Goal: Transaction & Acquisition: Purchase product/service

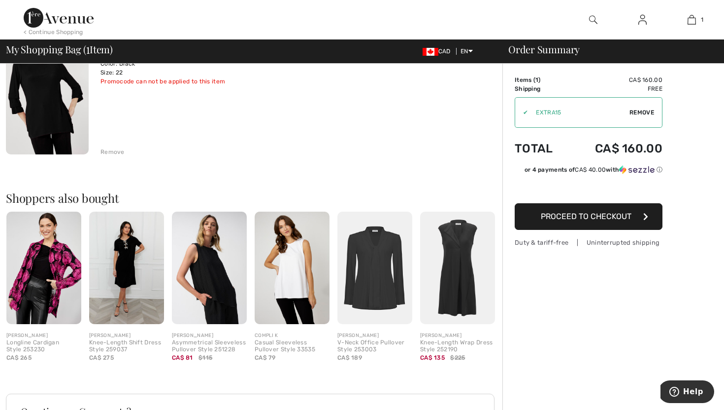
scroll to position [118, 0]
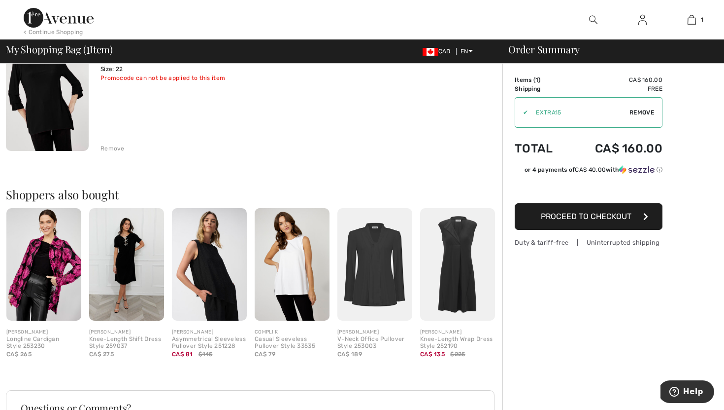
click at [375, 257] on img at bounding box center [375, 264] width 75 height 112
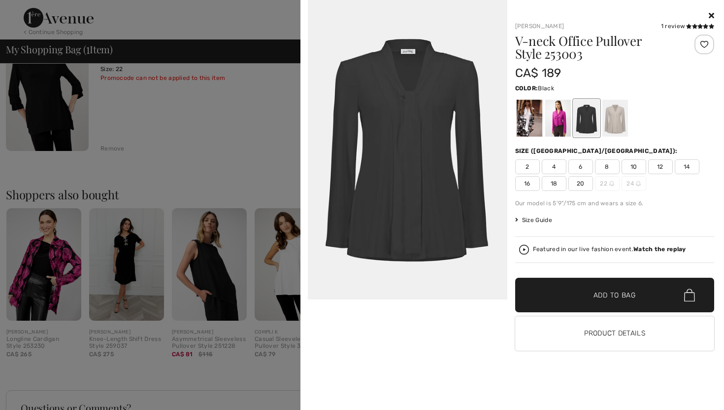
click at [713, 13] on icon at bounding box center [711, 15] width 5 height 8
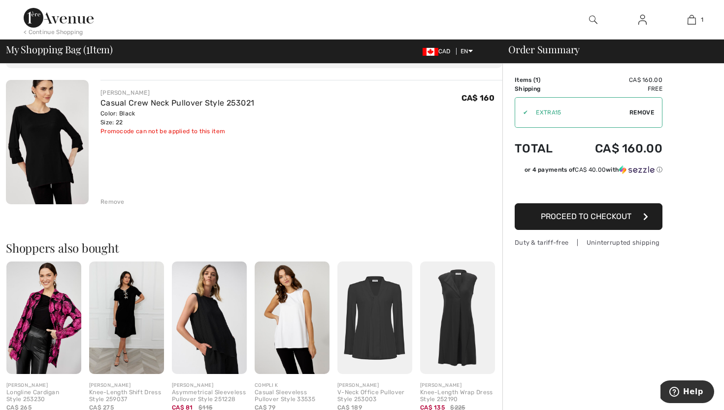
scroll to position [58, 0]
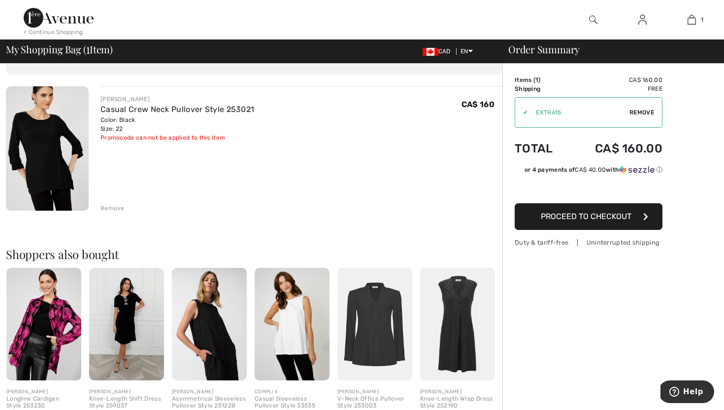
click at [573, 217] on span "Proceed to Checkout" at bounding box center [586, 215] width 91 height 9
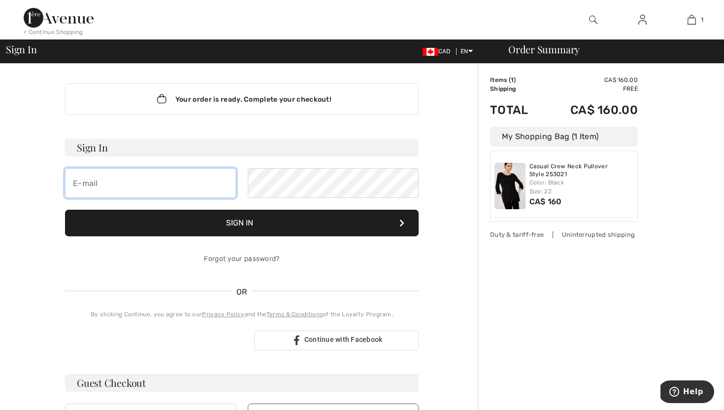
click at [159, 184] on input "email" at bounding box center [150, 183] width 171 height 30
type input "[EMAIL_ADDRESS][DOMAIN_NAME]"
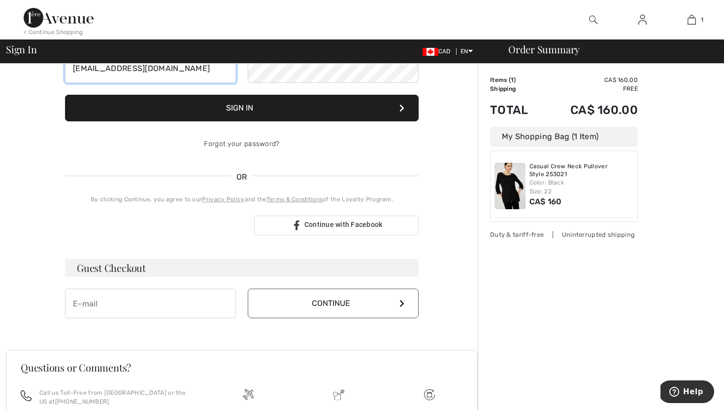
scroll to position [120, 0]
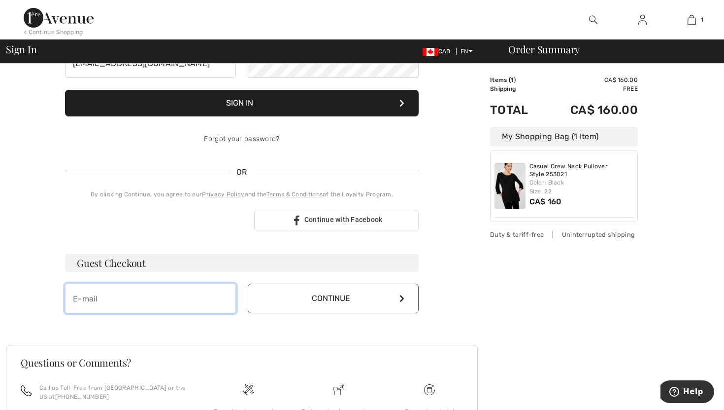
click at [191, 301] on input "email" at bounding box center [150, 298] width 171 height 30
type input "[EMAIL_ADDRESS][DOMAIN_NAME]"
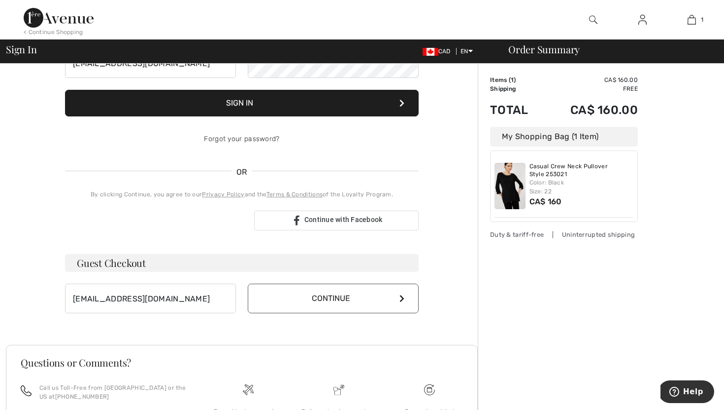
click at [304, 298] on button "Continue" at bounding box center [333, 298] width 171 height 30
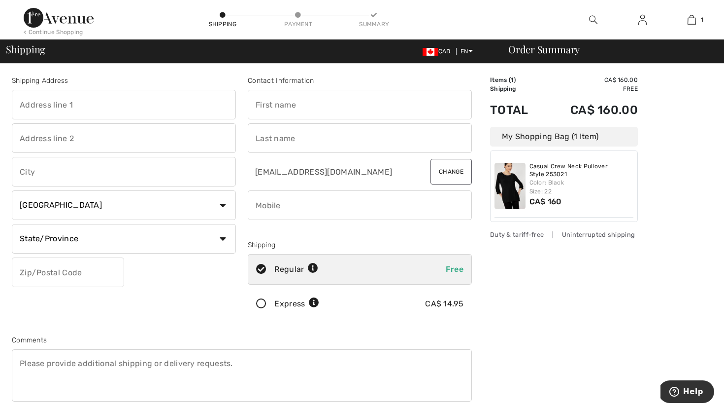
click at [141, 106] on input "text" at bounding box center [124, 105] width 224 height 30
type input "3511 Utah Drive NW"
type input "Calgary"
select select "AB"
type input "T2N 4A5"
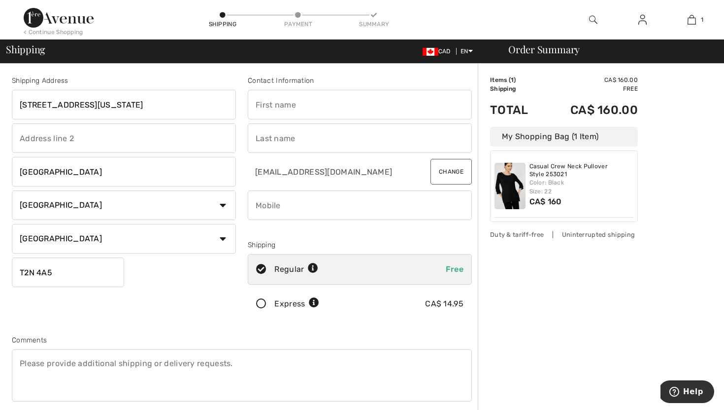
type input "Jill"
type input "Foreman"
type input "4036295061"
type input "T2N4A5"
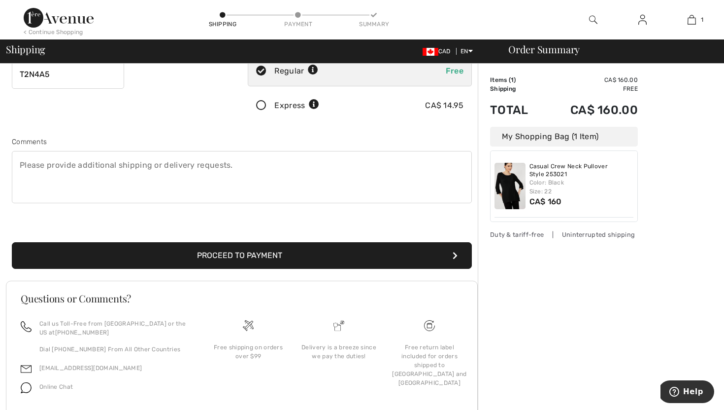
scroll to position [232, 0]
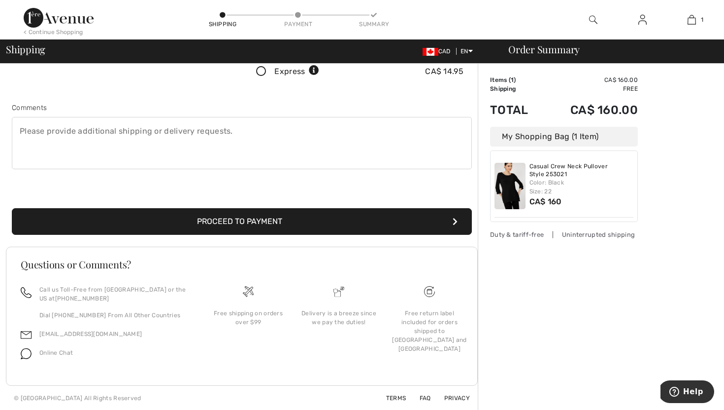
click at [350, 218] on button "Proceed to Payment" at bounding box center [242, 221] width 460 height 27
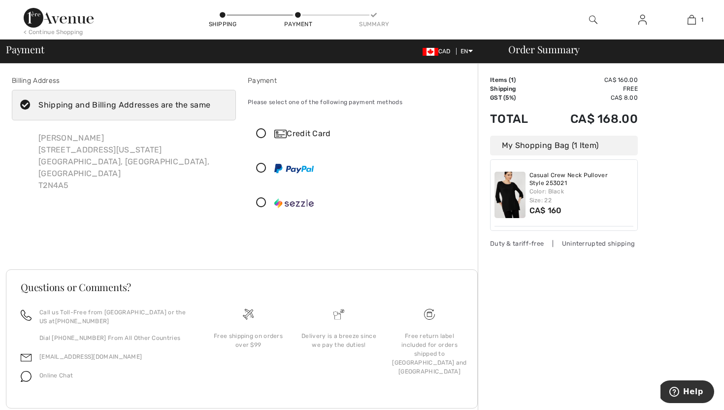
click at [308, 132] on div "Credit Card" at bounding box center [369, 134] width 191 height 12
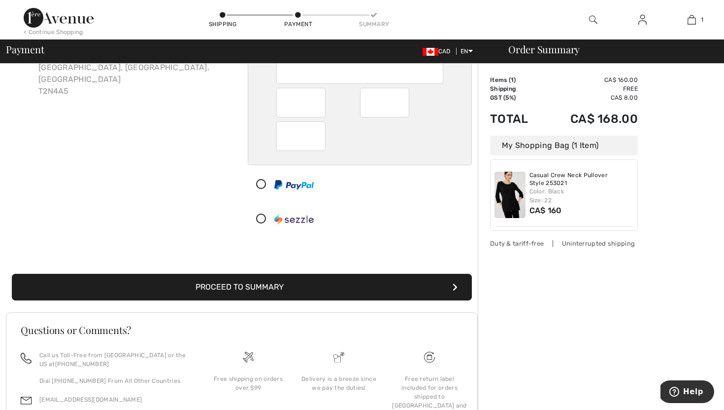
scroll to position [102, 0]
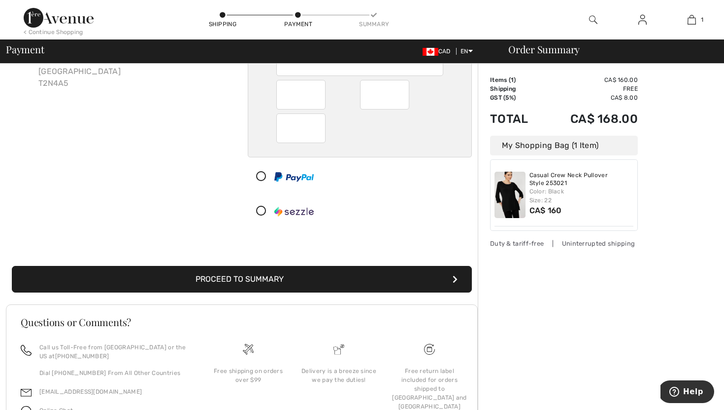
click at [294, 275] on button "Proceed to Summary" at bounding box center [242, 279] width 460 height 27
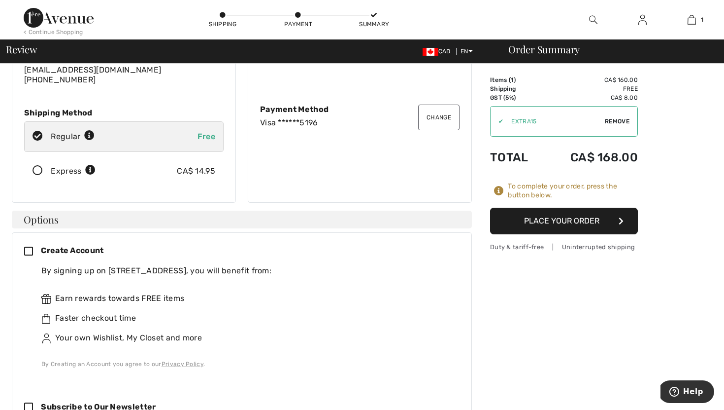
scroll to position [54, 0]
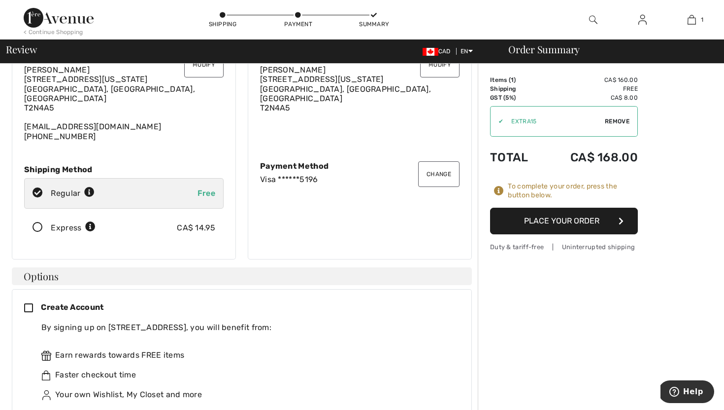
click at [567, 217] on button "Place Your Order" at bounding box center [564, 220] width 148 height 27
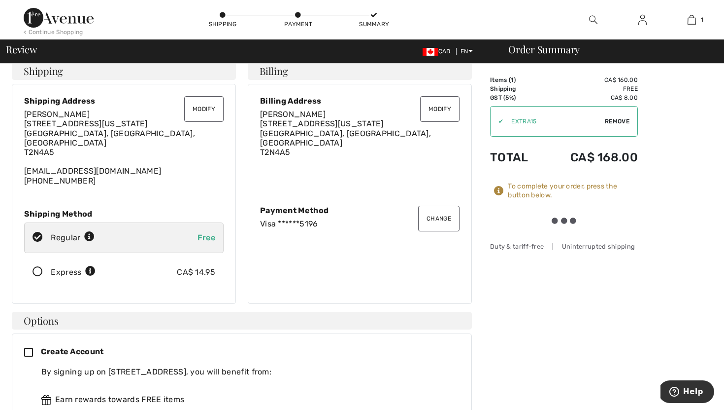
scroll to position [0, 0]
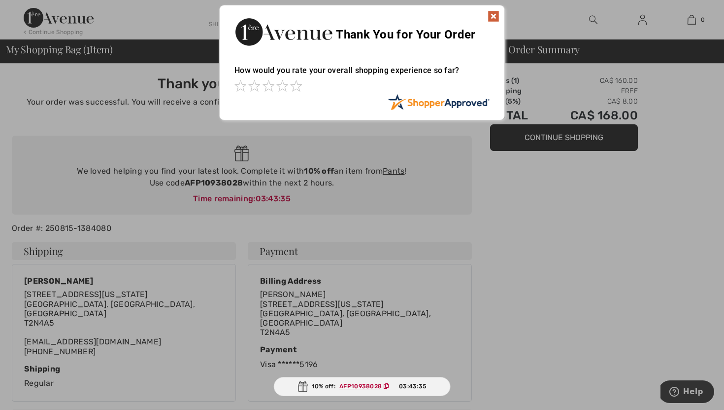
click at [497, 15] on img at bounding box center [494, 16] width 12 height 12
